Goal: Information Seeking & Learning: Learn about a topic

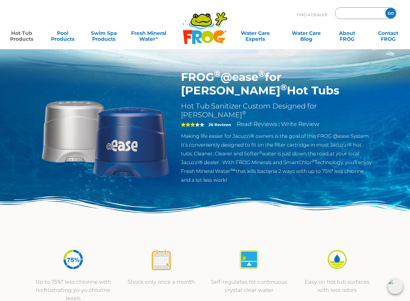
click at [349, 12] on input "Zip Code Form" at bounding box center [359, 13] width 40 height 8
type input "90230"
click at [385, 8] on input "GO" at bounding box center [390, 13] width 11 height 11
click at [389, 14] on input "GO" at bounding box center [390, 13] width 11 height 11
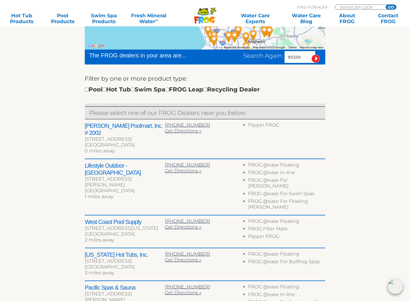
scroll to position [161, 0]
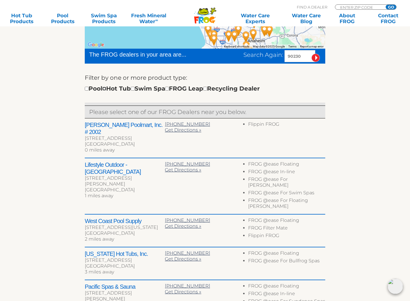
click at [106, 89] on input "checkbox" at bounding box center [104, 89] width 4 height 4
checkbox input "true"
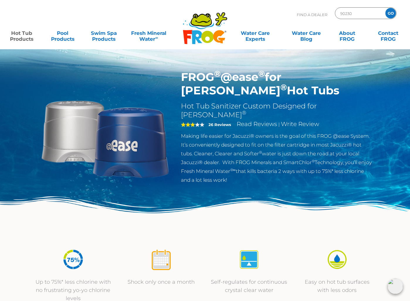
drag, startPoint x: 184, startPoint y: 77, endPoint x: 206, endPoint y: 79, distance: 21.8
click at [205, 77] on h1 "FROG ® @ease ® for Jacuzzi ® Hot Tubs" at bounding box center [276, 83] width 191 height 27
drag, startPoint x: 183, startPoint y: 76, endPoint x: 251, endPoint y: 118, distance: 79.9
click at [216, 91] on h1 "FROG ® @ease ® for Jacuzzi ® Hot Tubs" at bounding box center [276, 83] width 191 height 27
copy h1 "FROG ® @ease ® for Jacuzzi ® Hot Tubs"
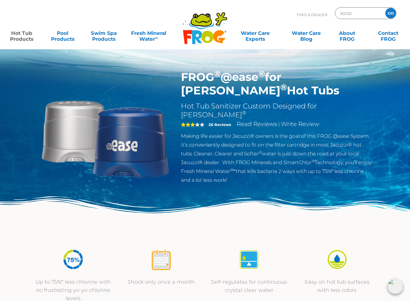
click at [299, 177] on div "FROG ® @ease ® for Jacuzzi ® Hot Tubs Hot Tub Sanitizer Custom Designed for Jac…" at bounding box center [276, 128] width 200 height 117
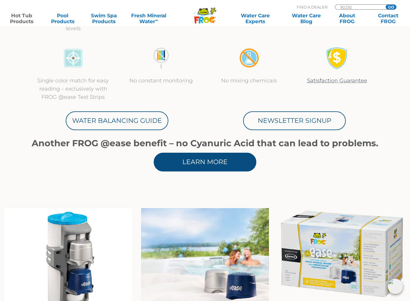
scroll to position [272, 0]
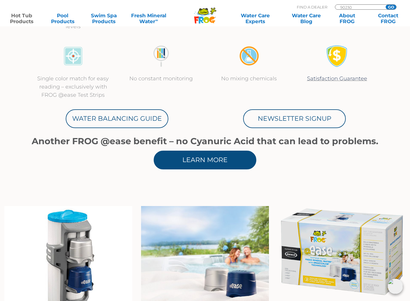
click at [187, 157] on link "Learn More" at bounding box center [204, 160] width 103 height 19
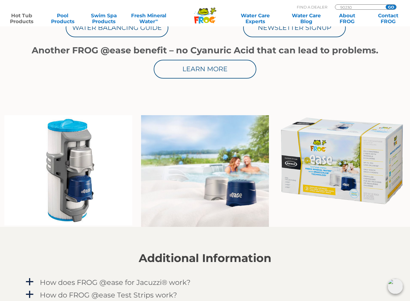
scroll to position [0, 0]
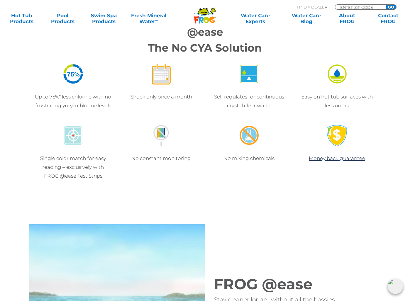
scroll to position [569, 0]
